Goal: Information Seeking & Learning: Learn about a topic

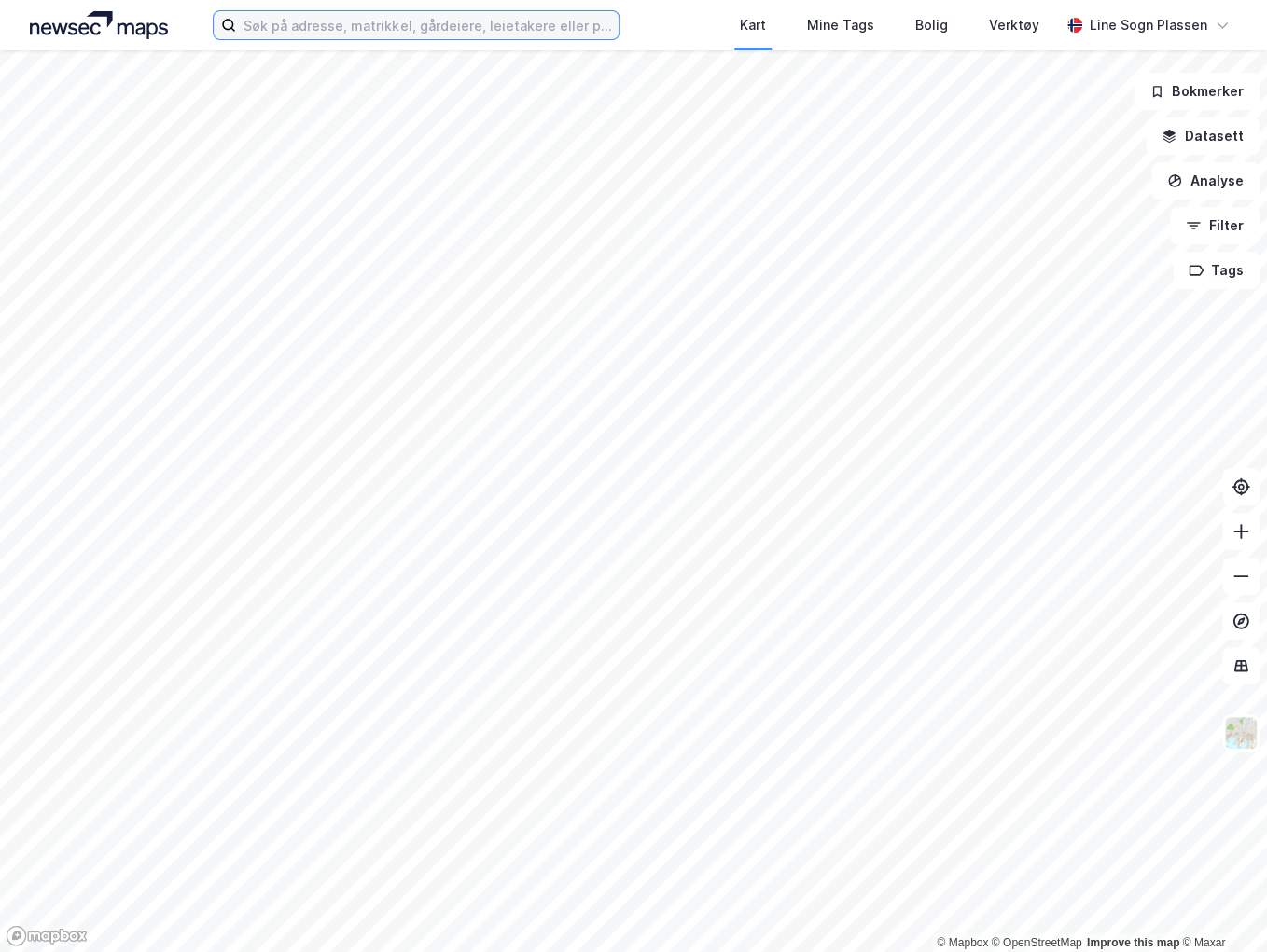
click at [420, 20] on input at bounding box center [428, 25] width 383 height 28
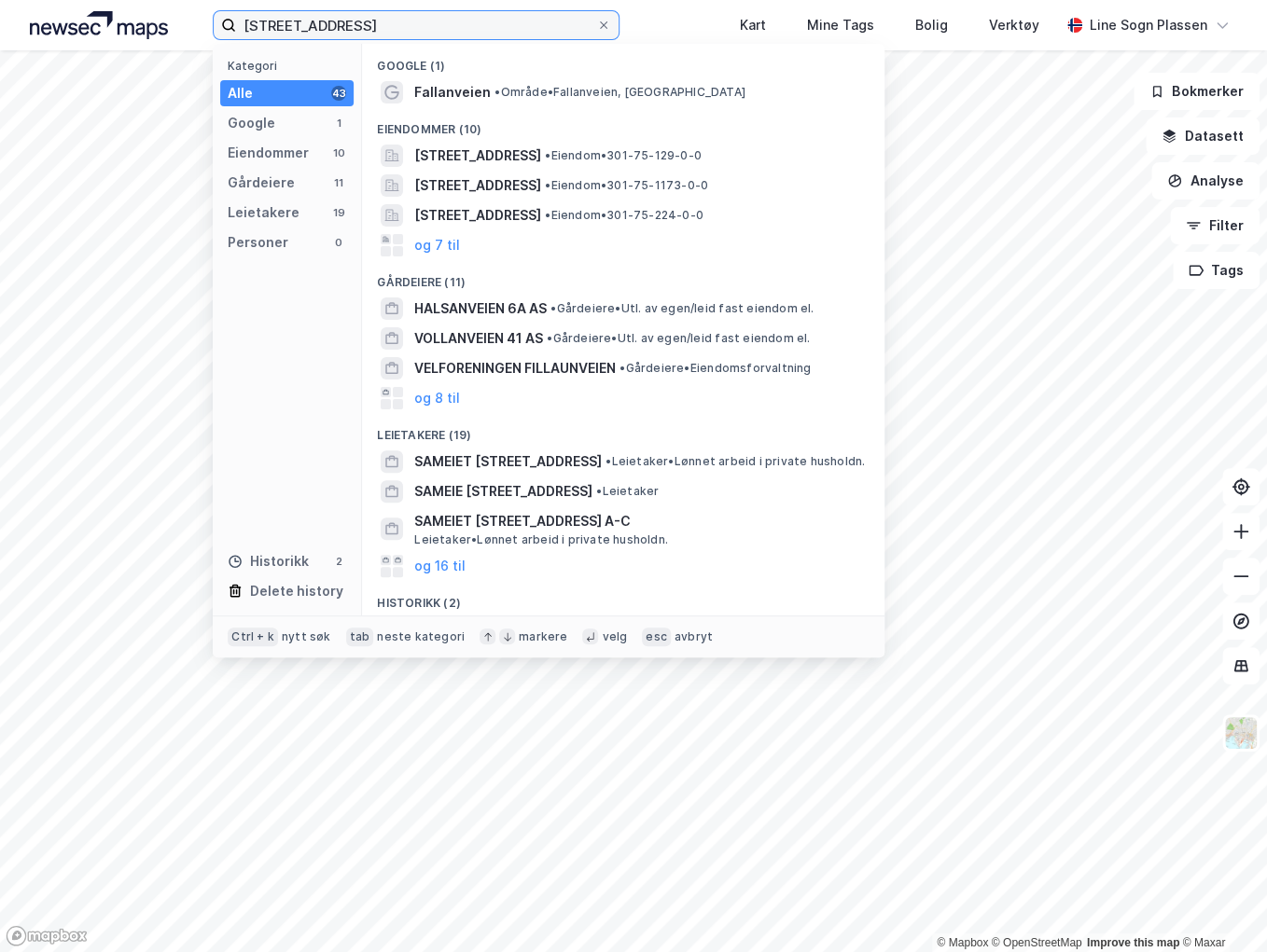
type input "[STREET_ADDRESS]"
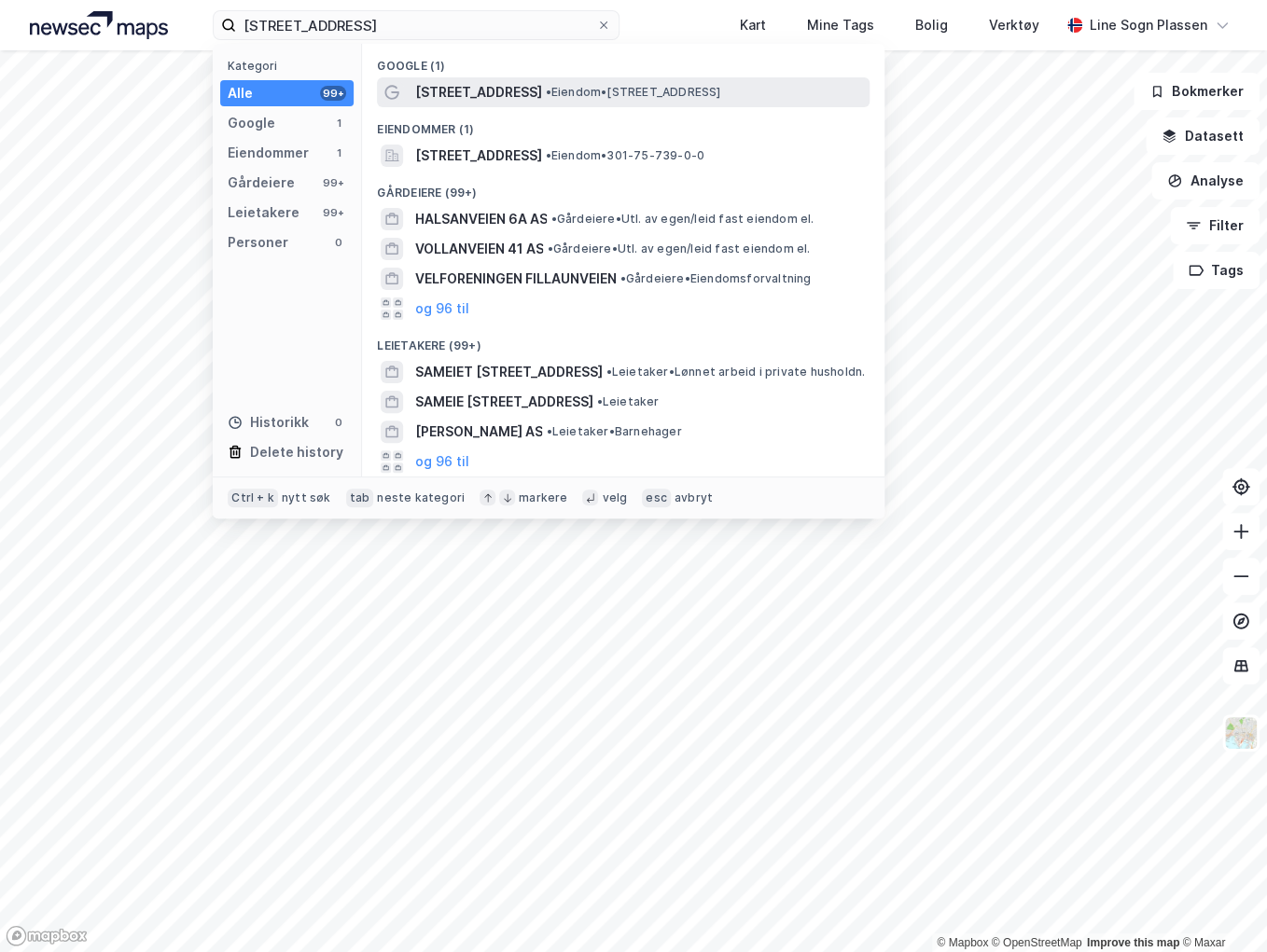
click at [556, 94] on span "• Eiendom • [STREET_ADDRESS]" at bounding box center [633, 92] width 176 height 15
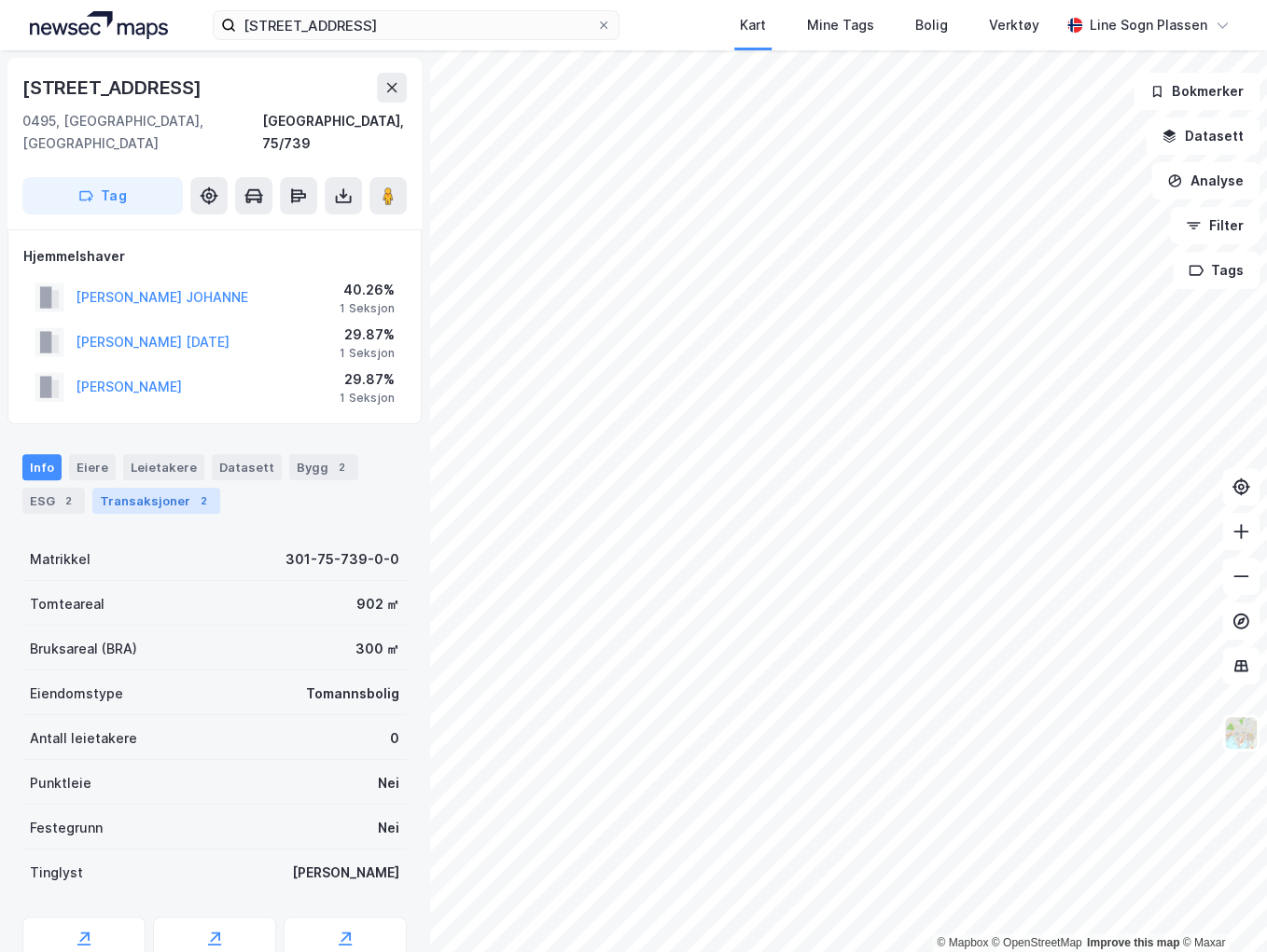
click at [138, 488] on div "Transaksjoner 2" at bounding box center [156, 501] width 128 height 26
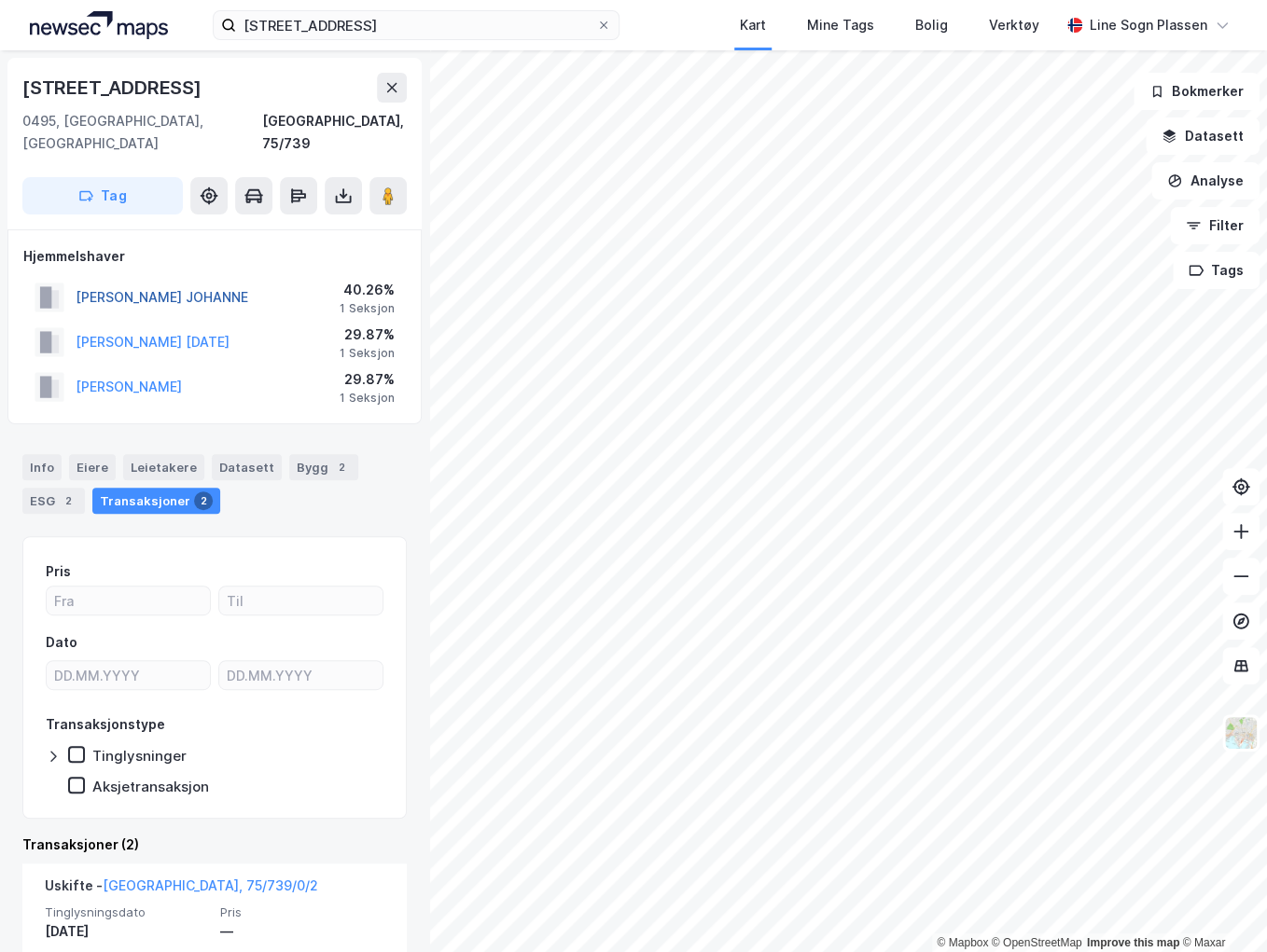
click at [0, 0] on button "[PERSON_NAME] JOHANNE" at bounding box center [0, 0] width 0 height 0
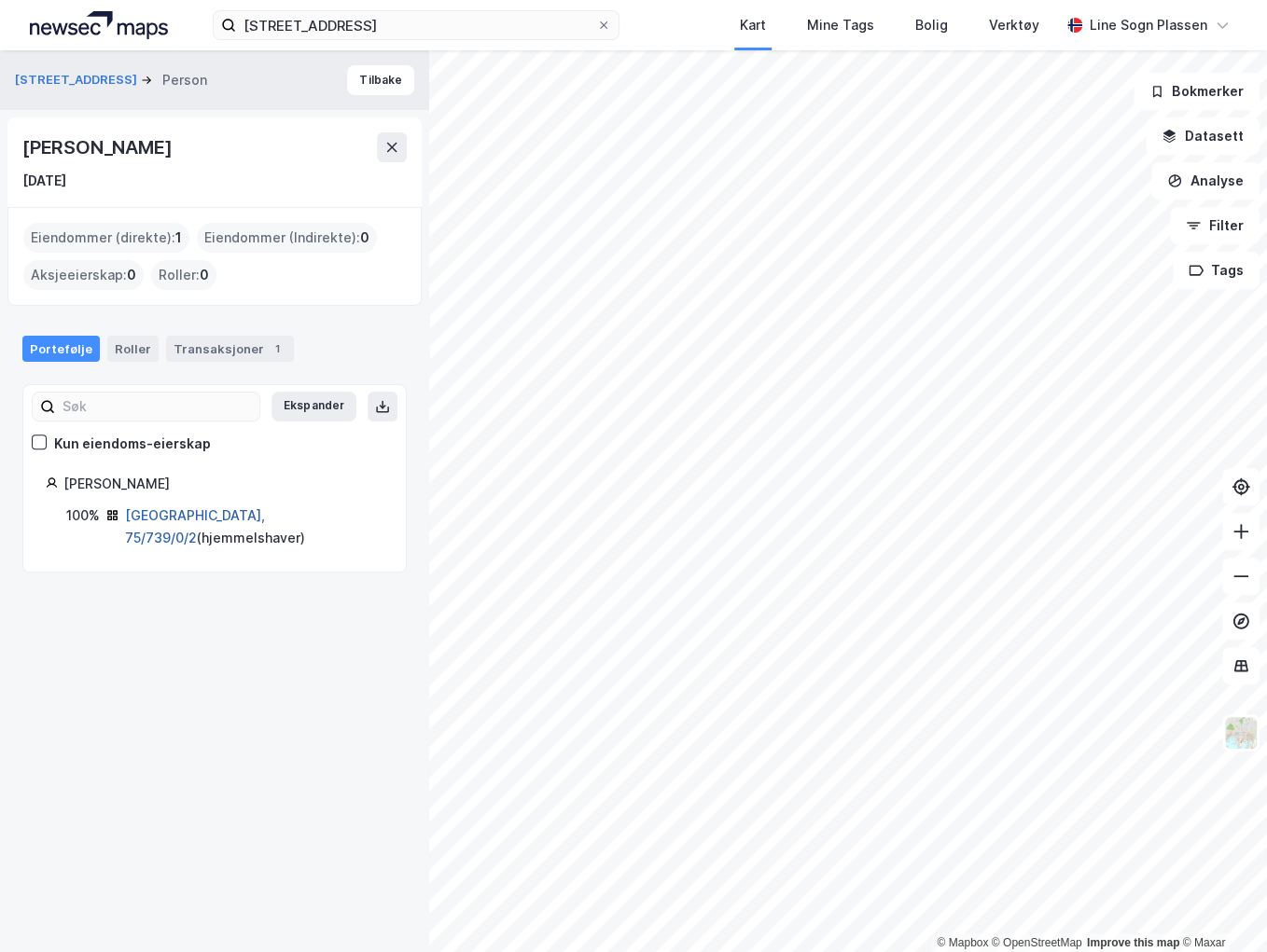
click at [194, 513] on link "[GEOGRAPHIC_DATA], 75/739/0/2" at bounding box center [195, 526] width 140 height 38
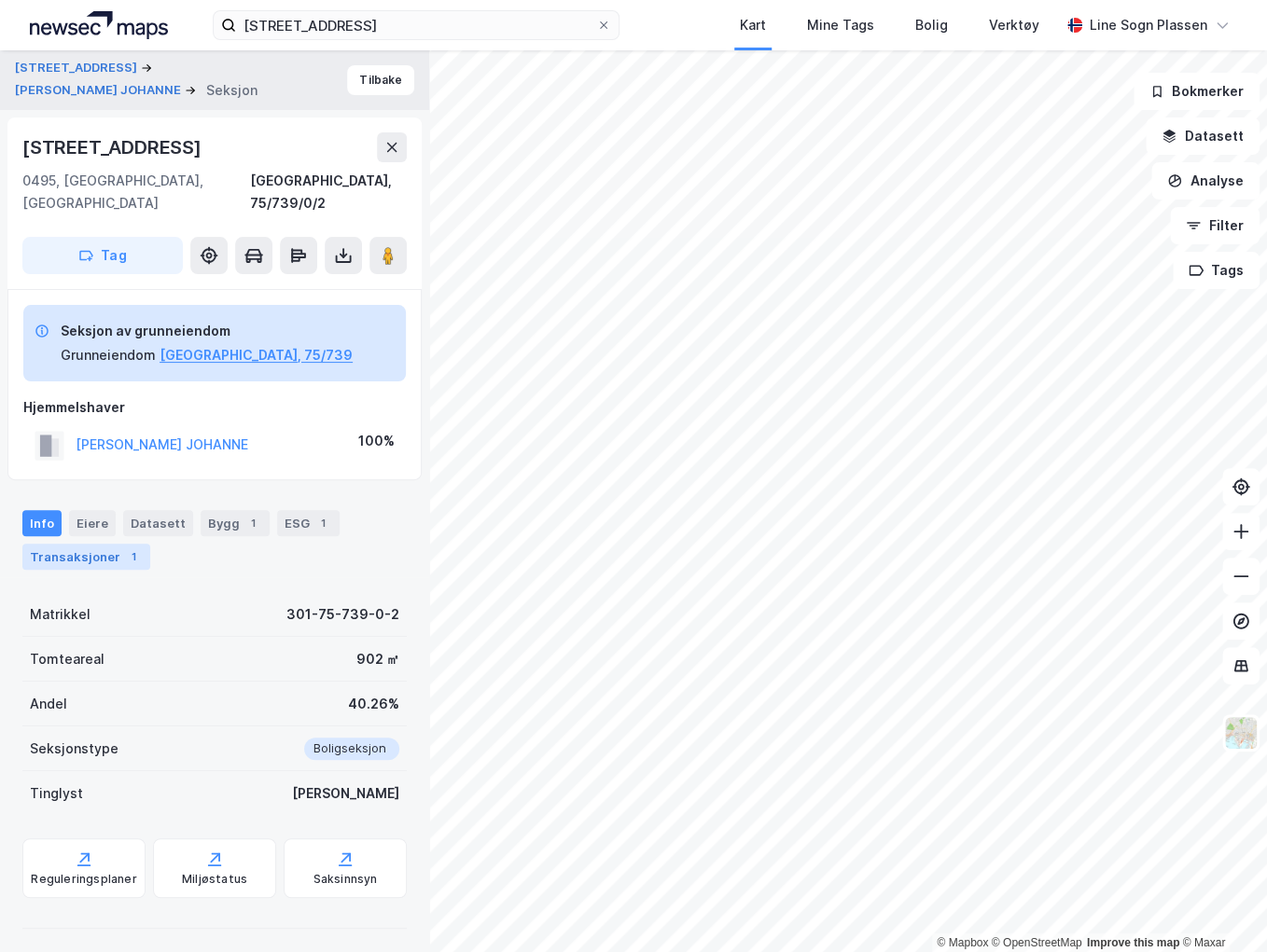
click at [78, 546] on div "Transaksjoner 1" at bounding box center [86, 557] width 128 height 26
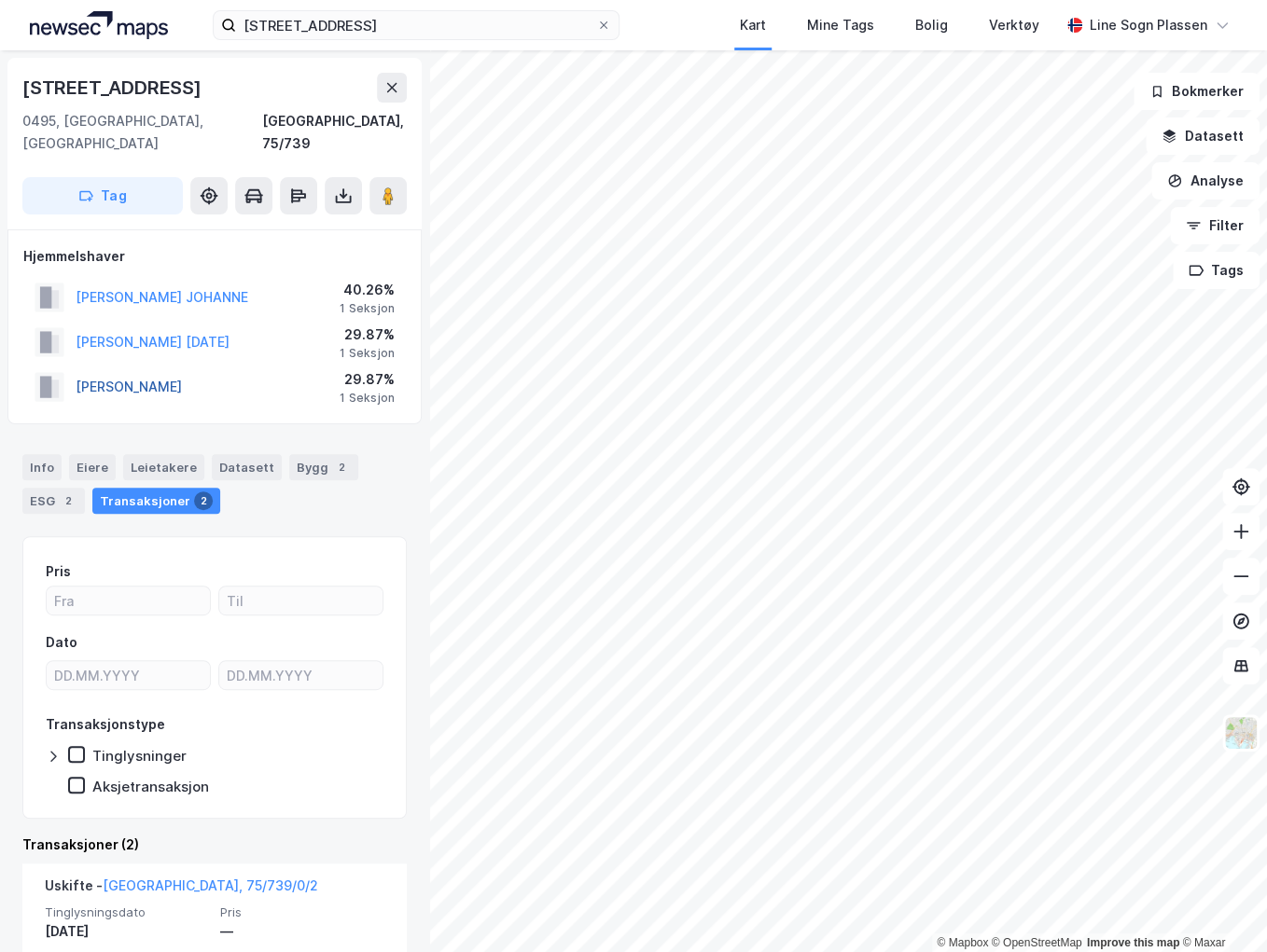
click at [0, 0] on button "[PERSON_NAME]" at bounding box center [0, 0] width 0 height 0
